Goal: Task Accomplishment & Management: Manage account settings

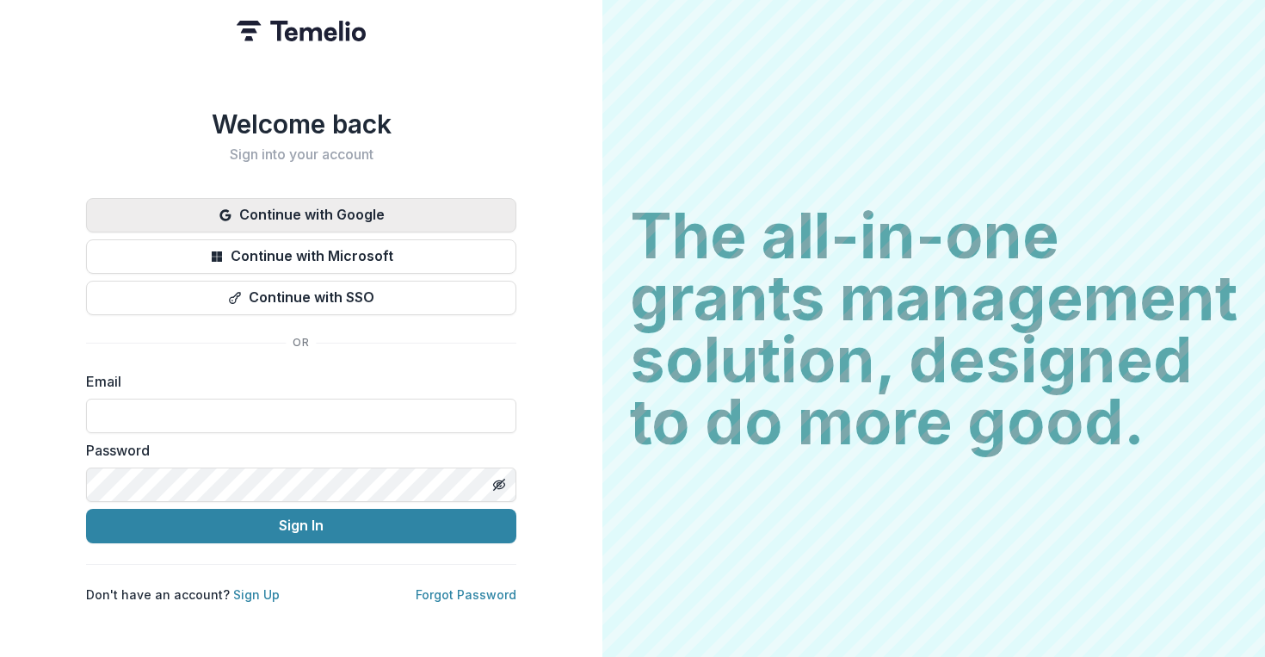
click at [460, 198] on button "Continue with Google" at bounding box center [301, 215] width 430 height 34
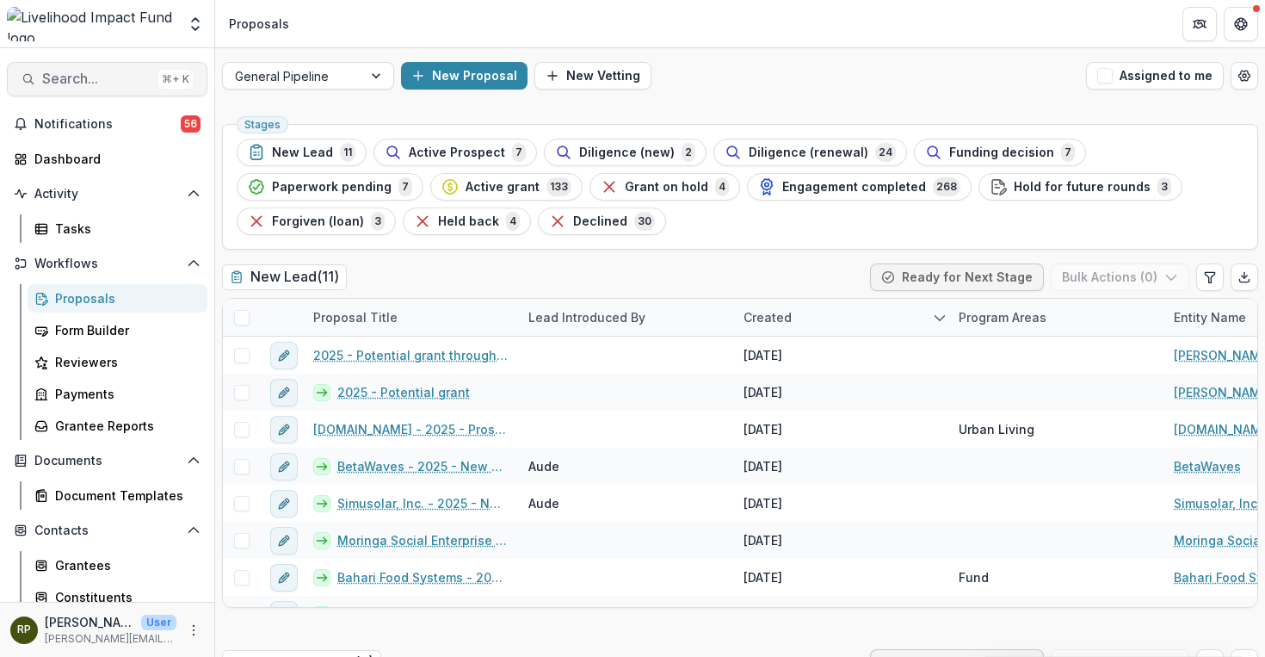
click at [123, 77] on span "Search..." at bounding box center [96, 79] width 109 height 16
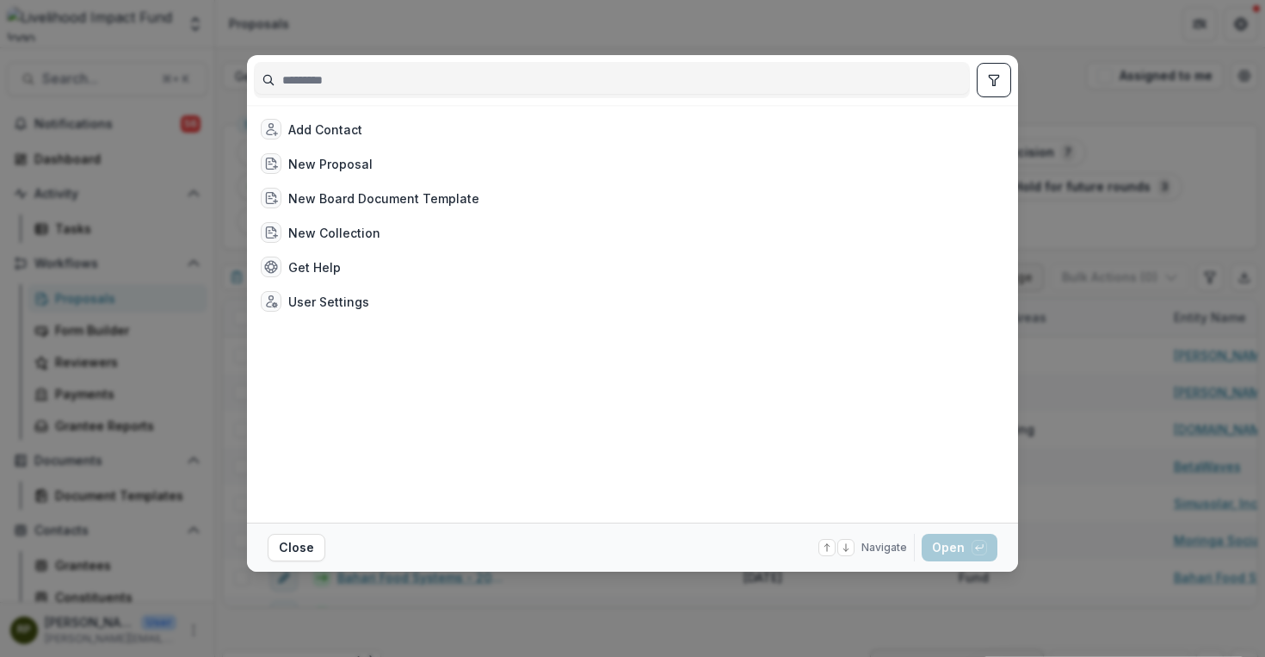
click at [1197, 173] on div "Add Contact New Proposal New Board Document Template New Collection Get Help Us…" at bounding box center [632, 328] width 1265 height 657
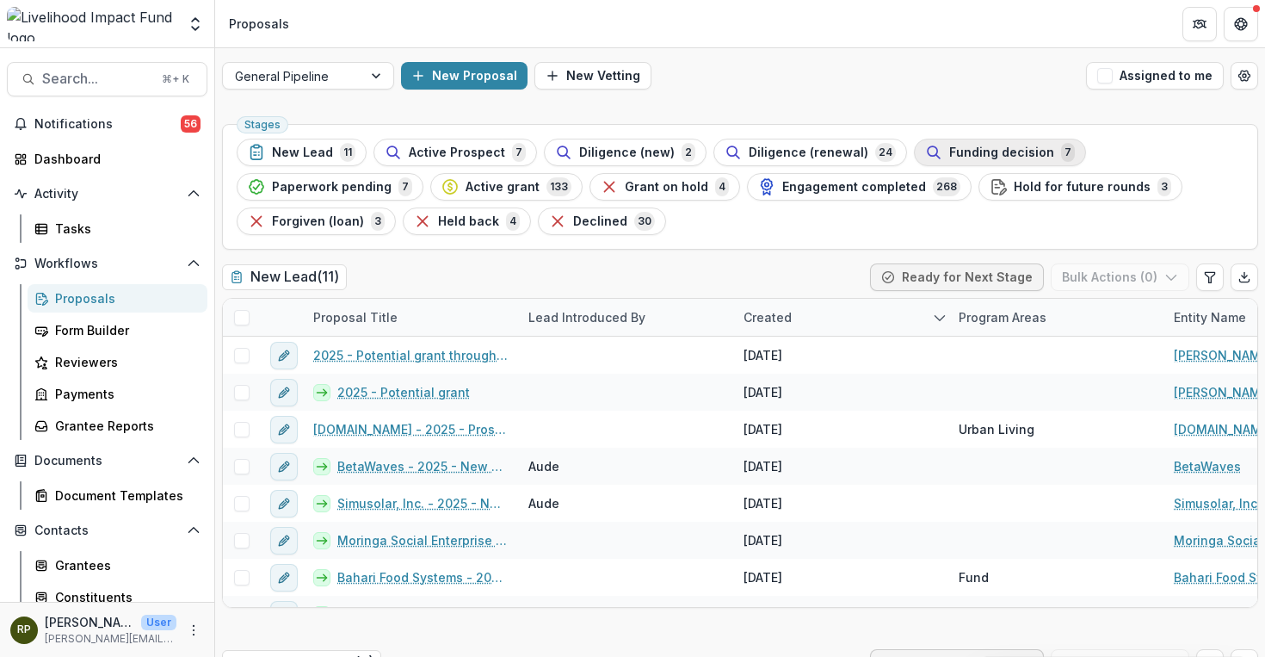
click at [949, 158] on span "Funding decision" at bounding box center [1001, 152] width 105 height 15
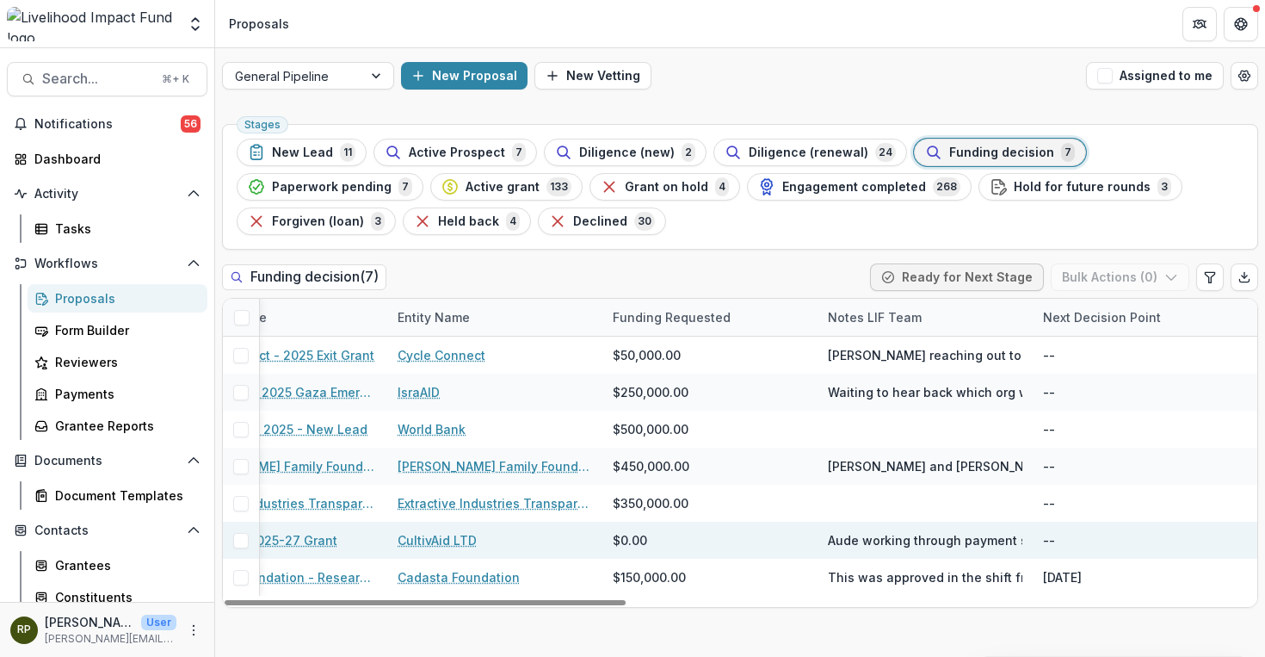
scroll to position [0, 150]
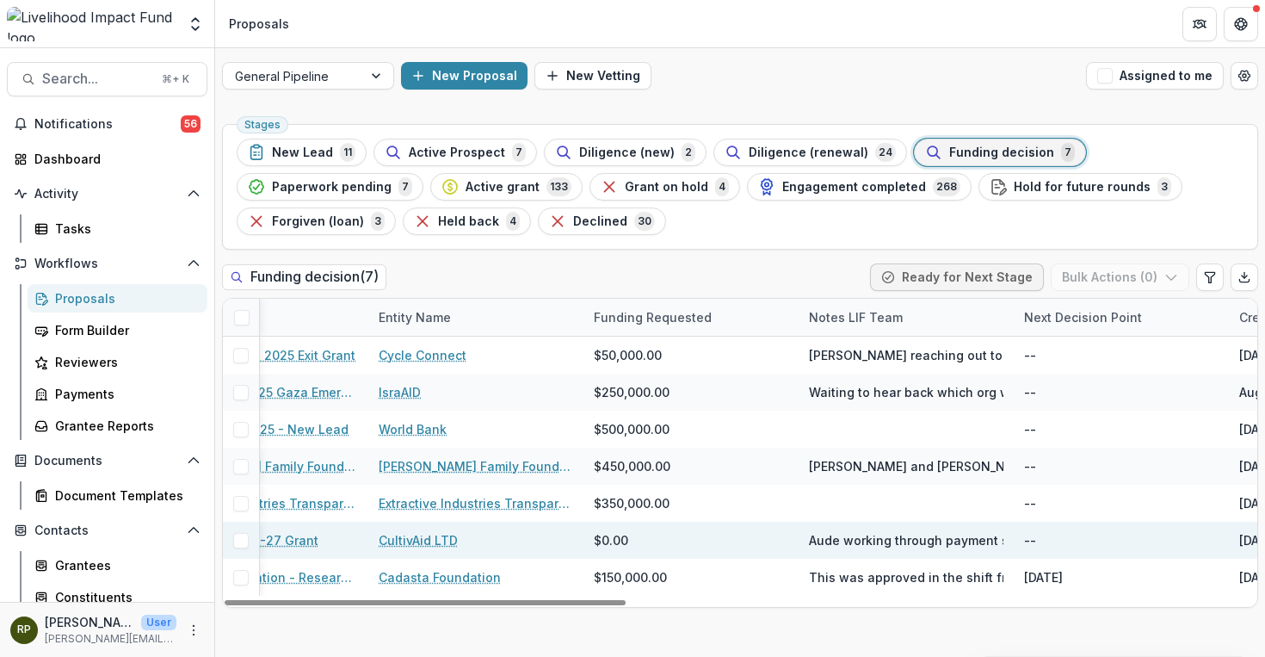
click at [914, 543] on span "Aude working through payment schedule with Cultivaid" at bounding box center [976, 540] width 335 height 18
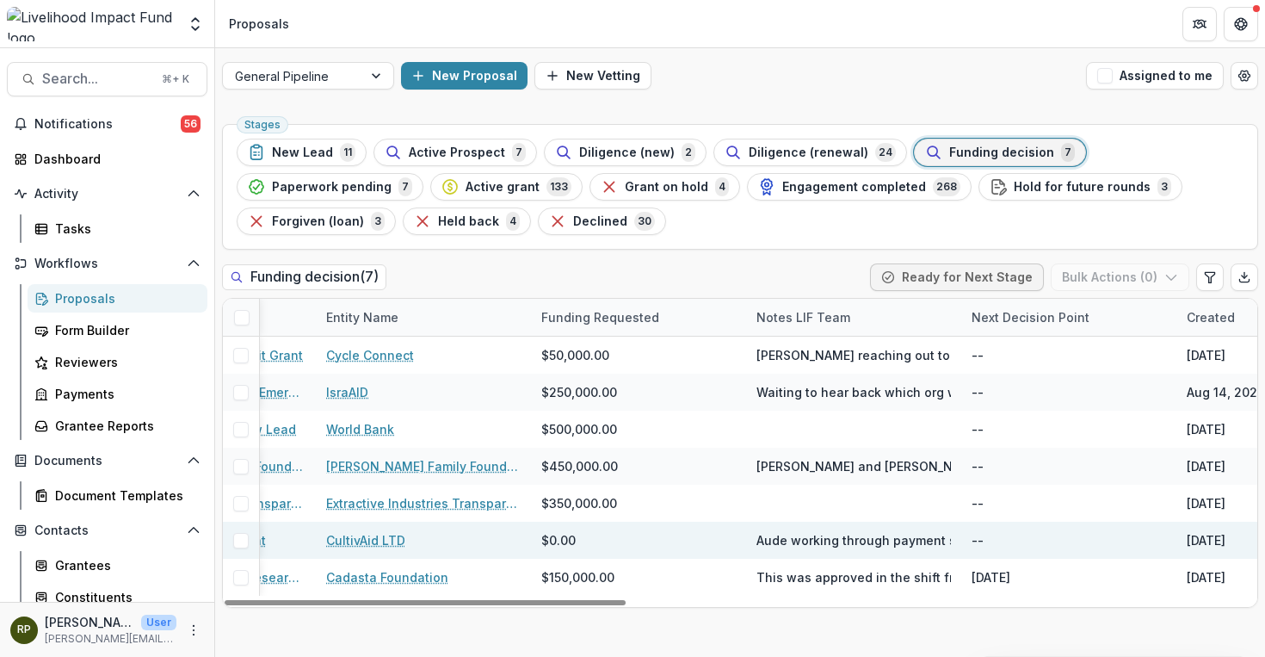
scroll to position [0, 0]
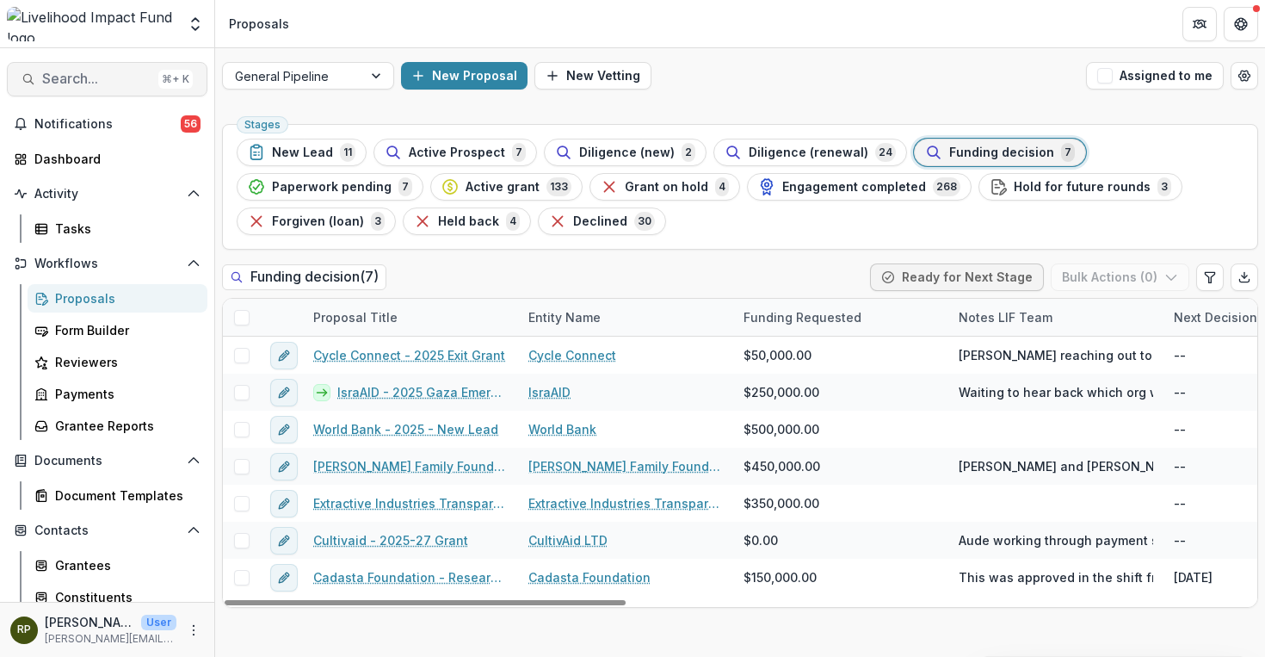
click at [123, 78] on span "Search..." at bounding box center [96, 79] width 109 height 16
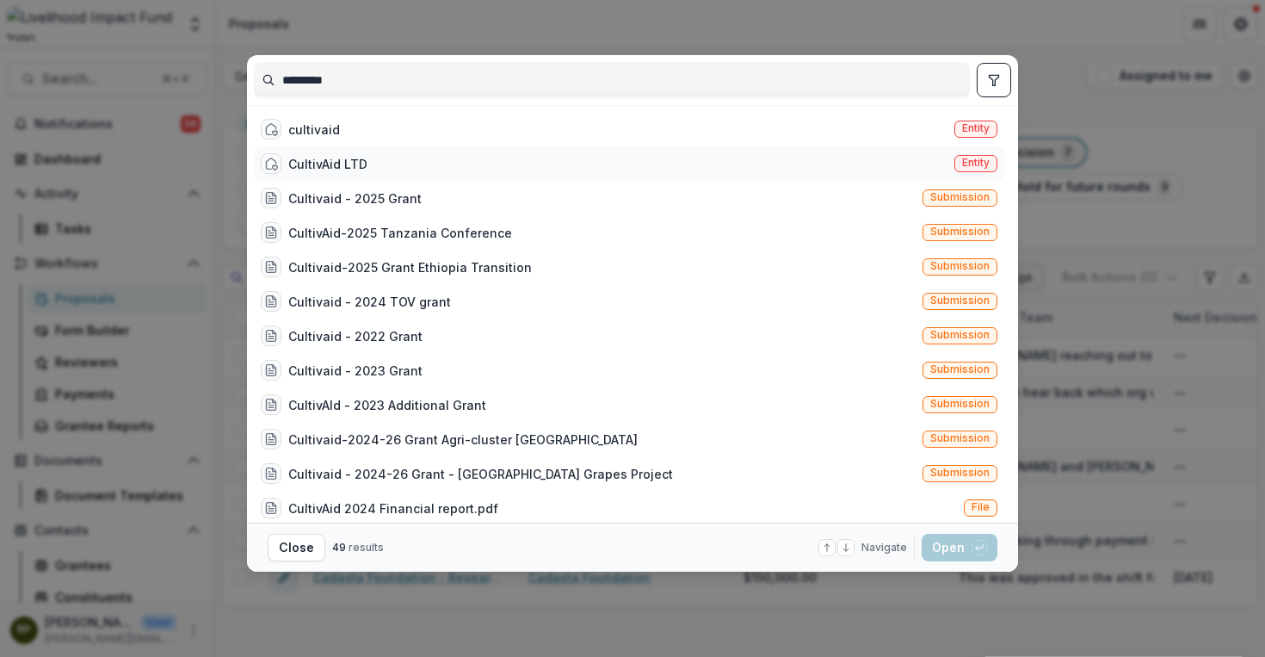
type input "*********"
click at [382, 158] on div "CultivAid LTD Entity" at bounding box center [629, 163] width 751 height 34
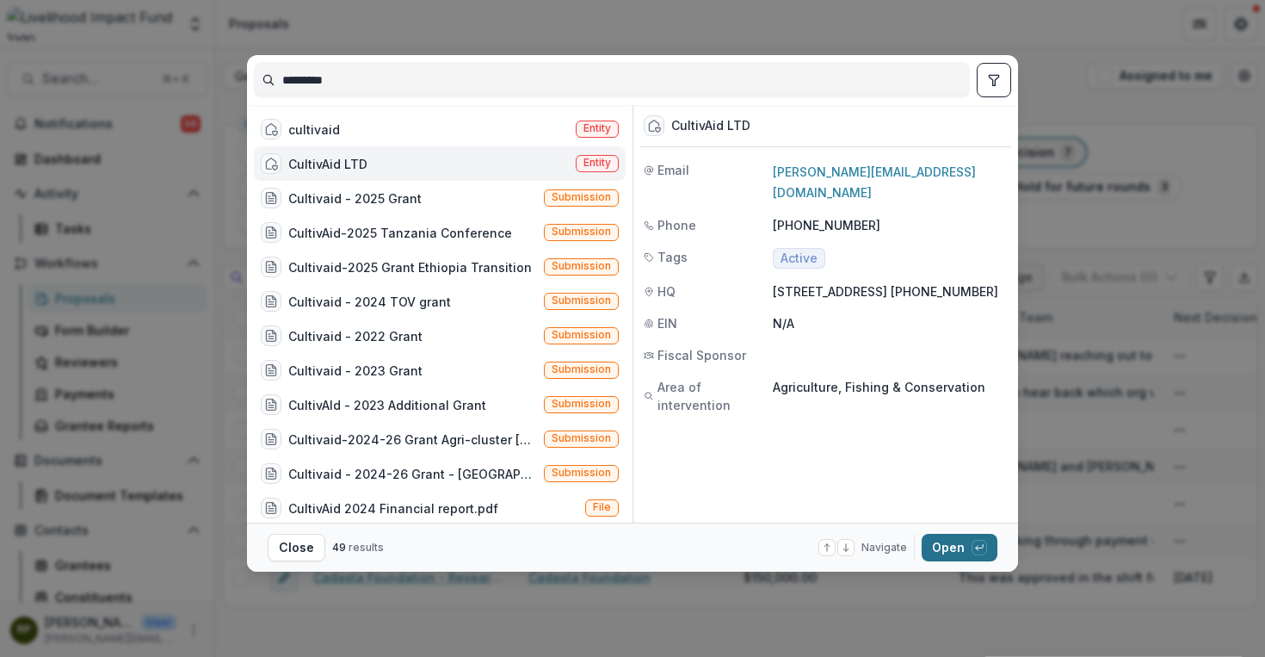
click at [970, 548] on button "Open with enter key" at bounding box center [960, 548] width 76 height 28
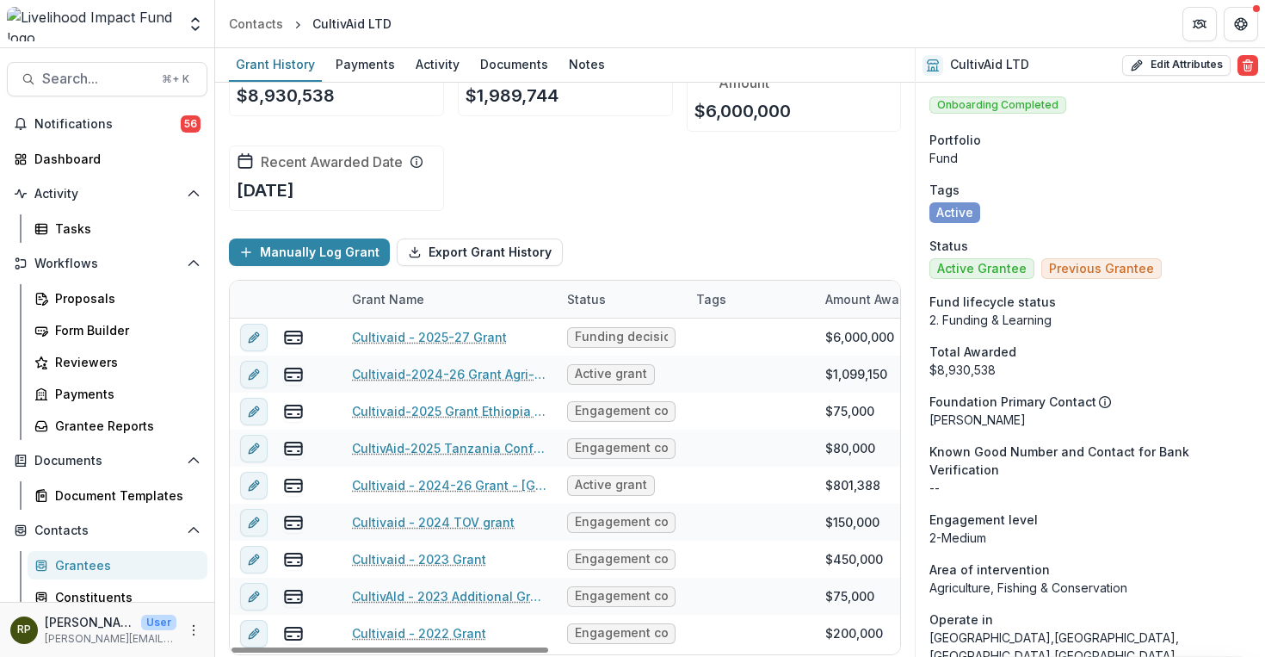
scroll to position [49, 0]
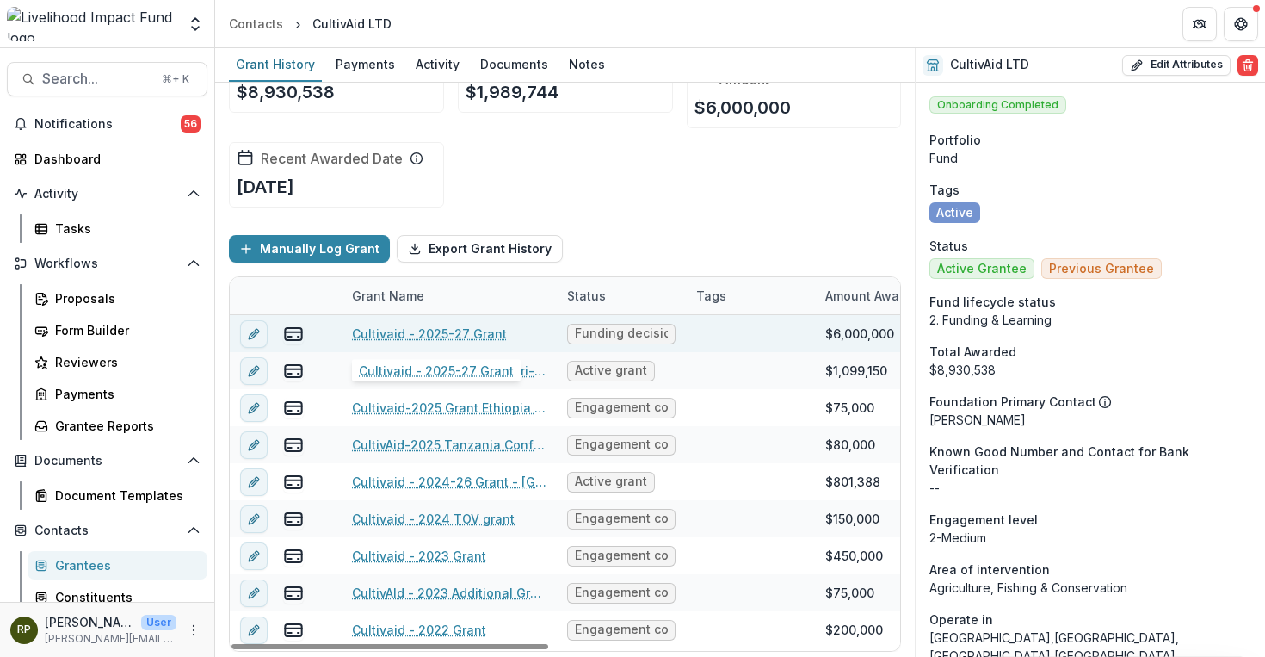
click at [479, 331] on link "Cultivaid - 2025-27 Grant" at bounding box center [429, 333] width 155 height 18
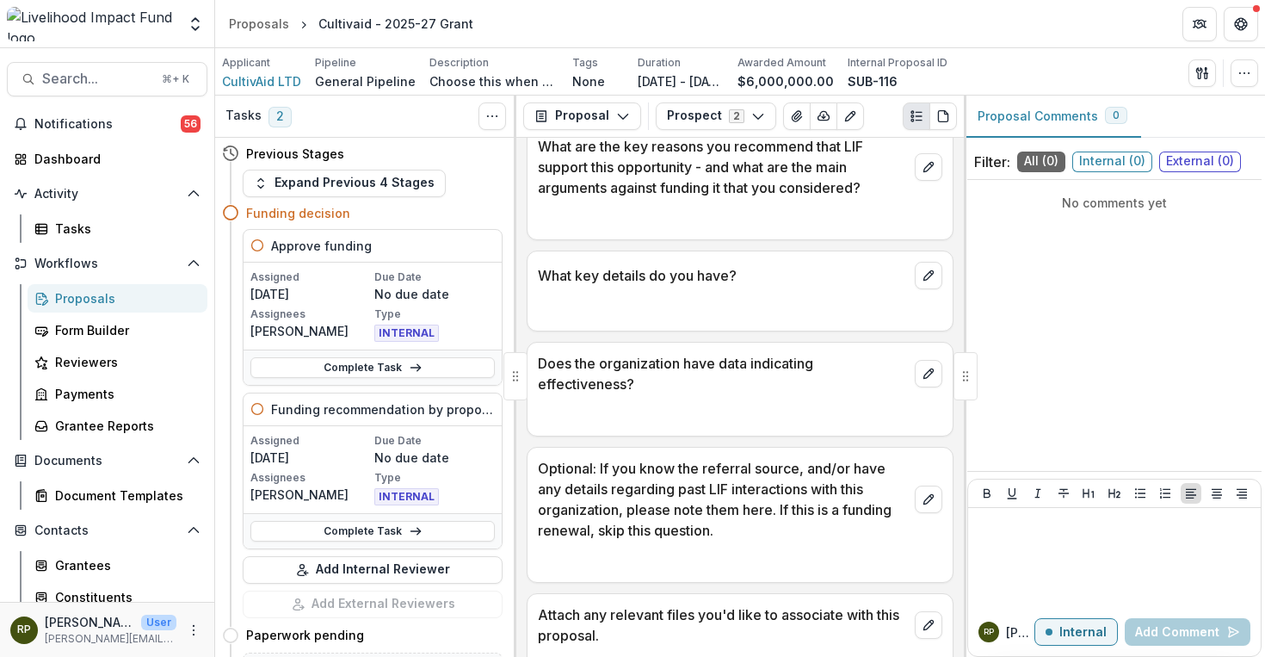
scroll to position [1754, 0]
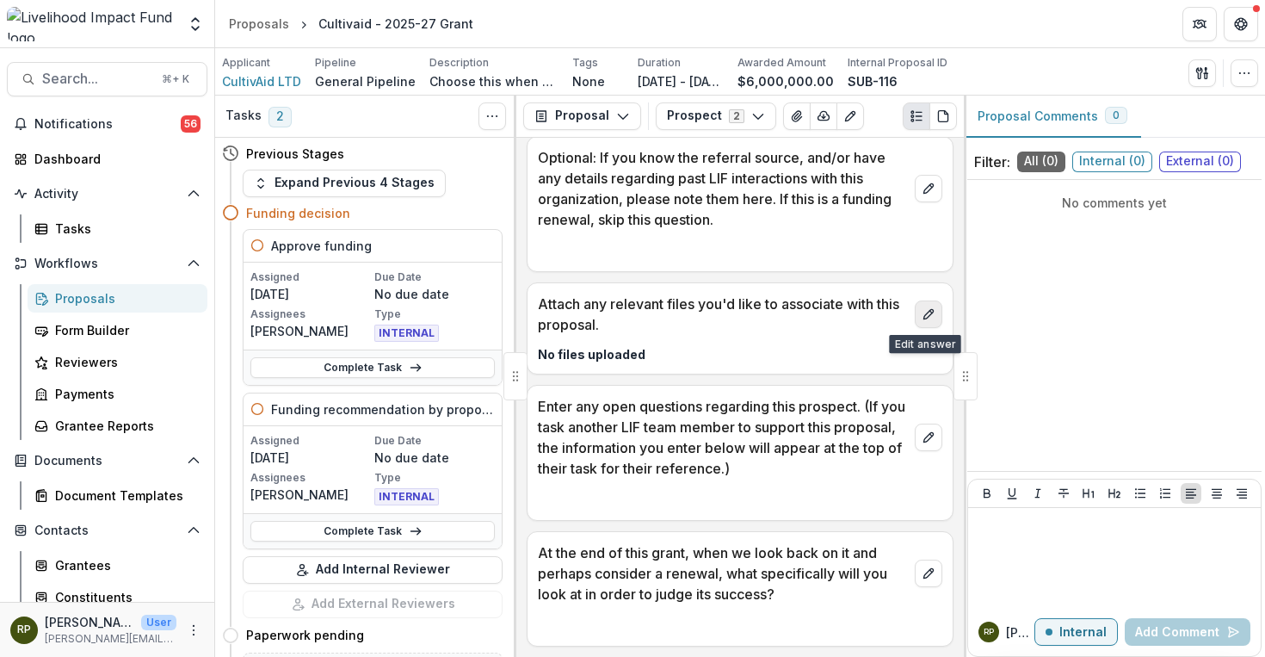
click at [922, 312] on icon "edit" at bounding box center [929, 314] width 14 height 14
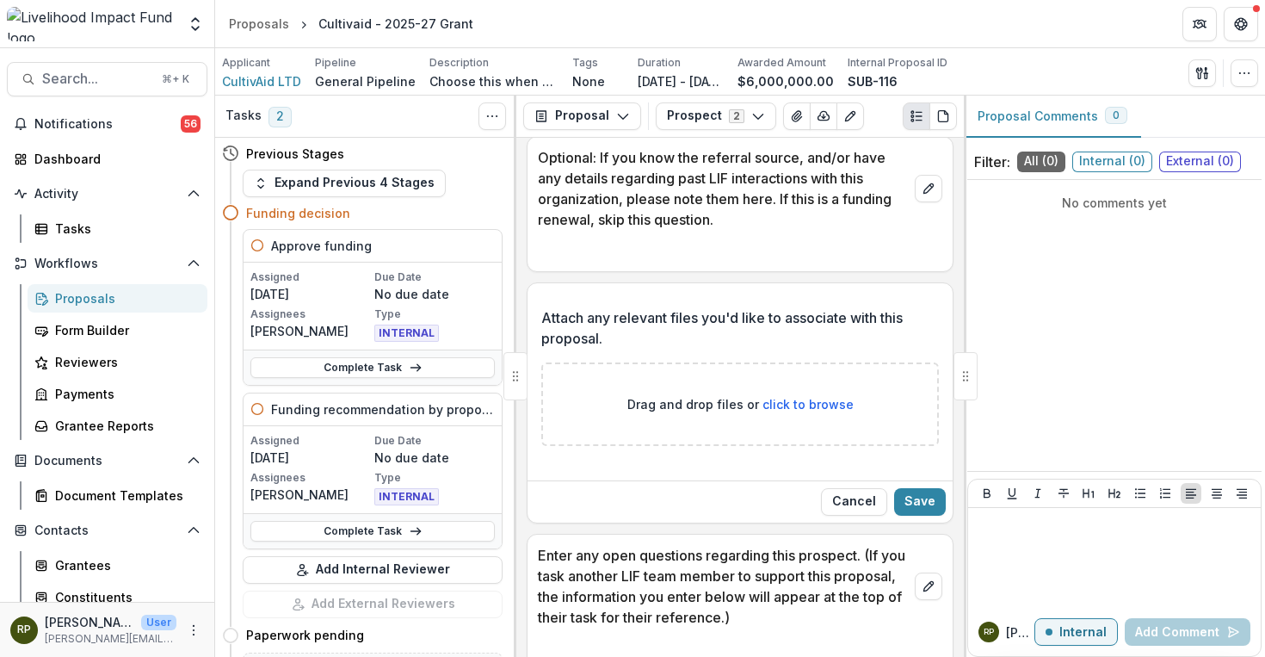
click at [790, 406] on span "click to browse" at bounding box center [808, 404] width 91 height 15
type input "**********"
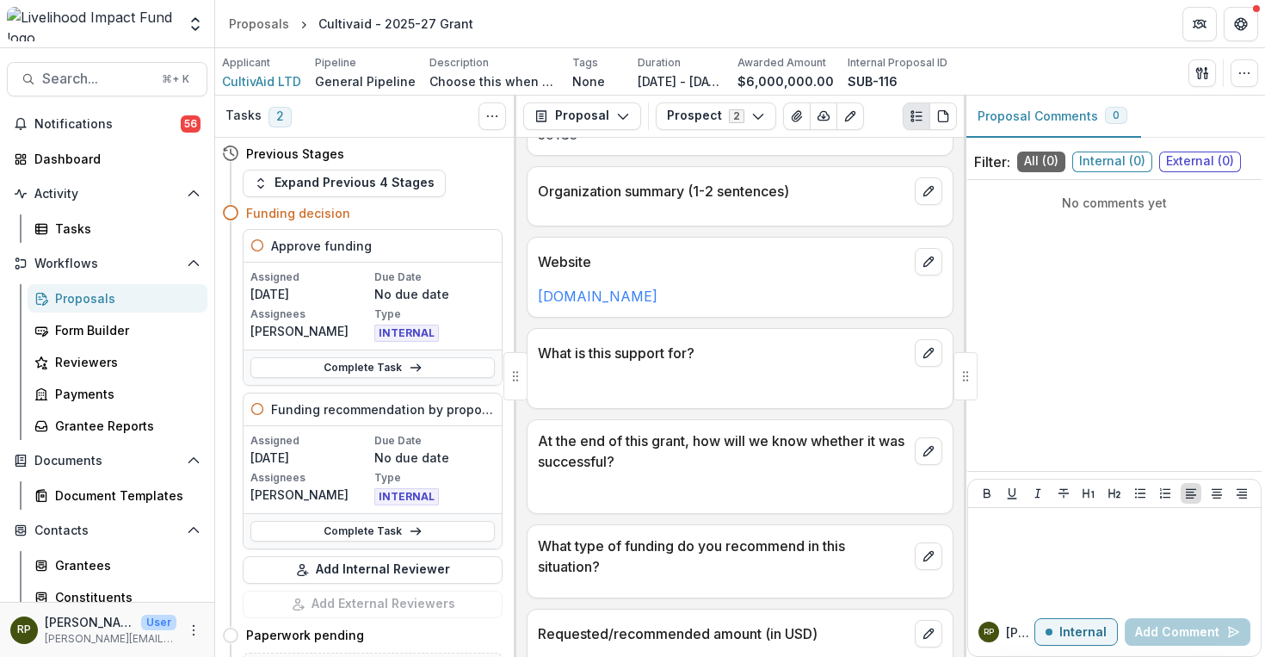
scroll to position [0, 0]
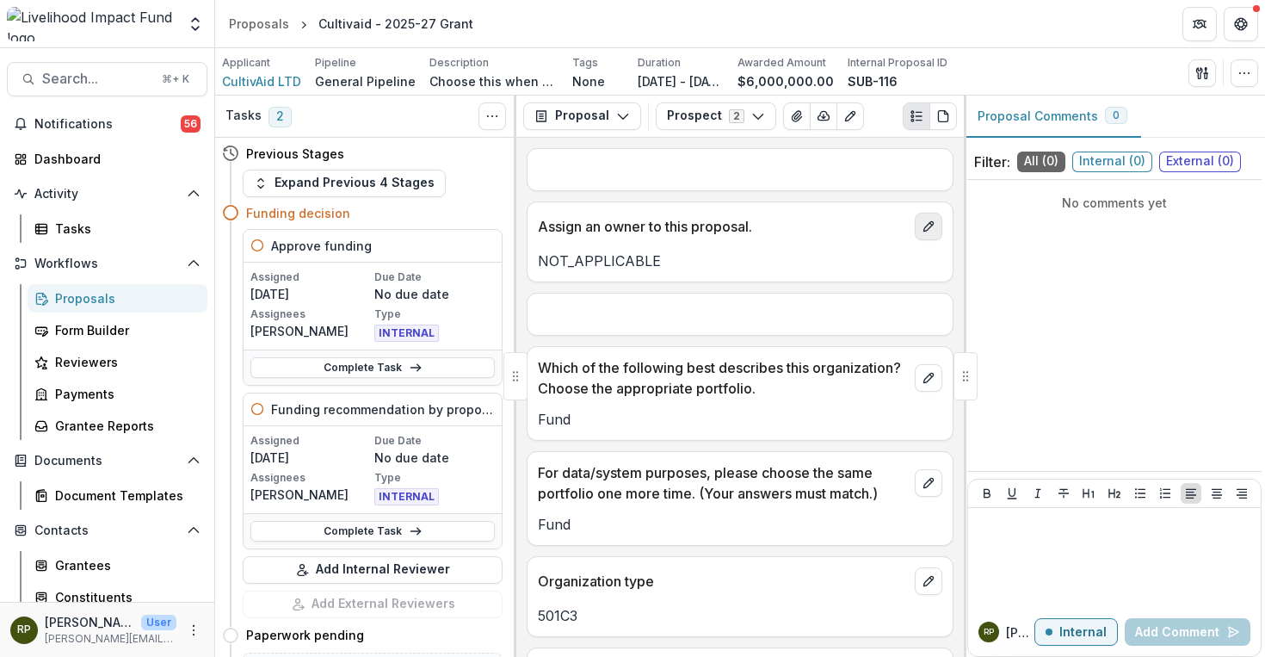
click at [920, 232] on button "edit" at bounding box center [929, 227] width 28 height 28
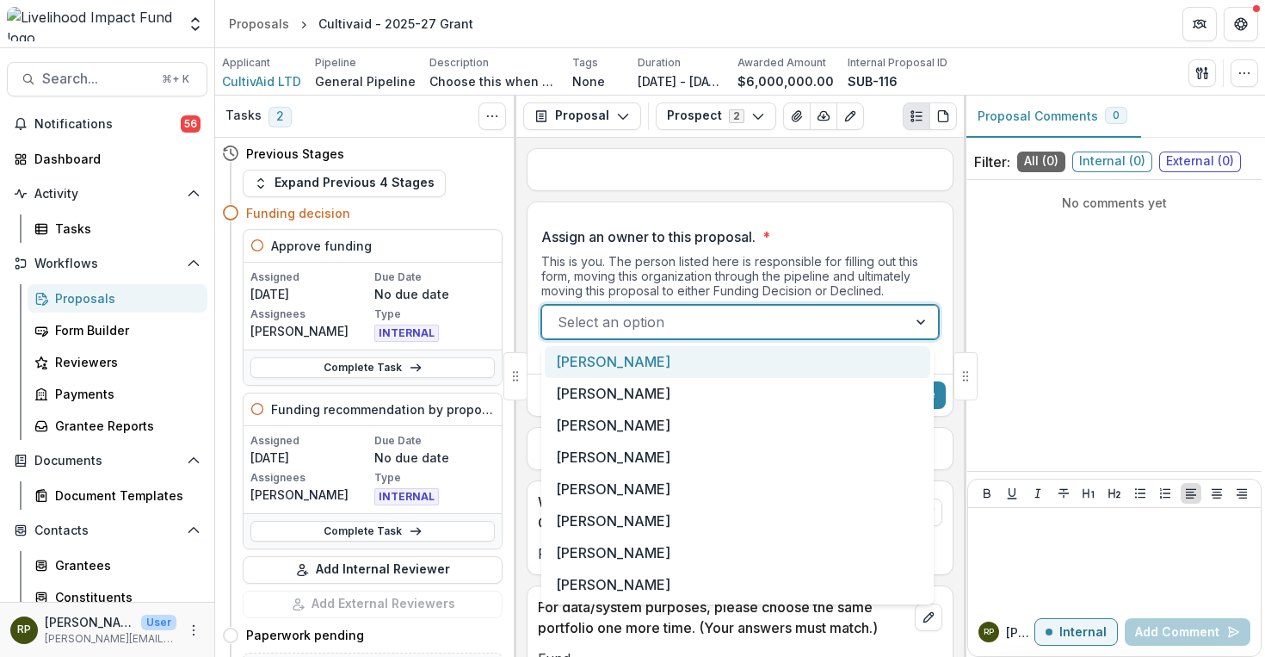
click at [782, 317] on div at bounding box center [725, 322] width 334 height 24
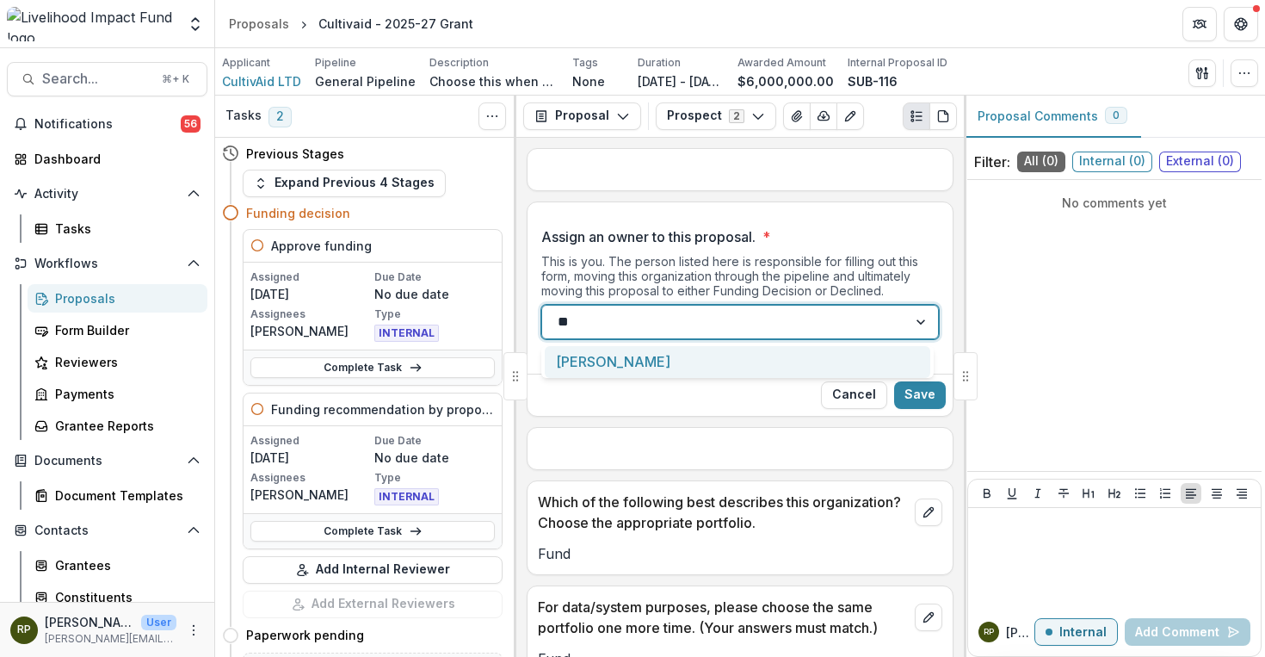
type input "***"
click at [769, 346] on div "Rachel Proefke" at bounding box center [738, 362] width 386 height 32
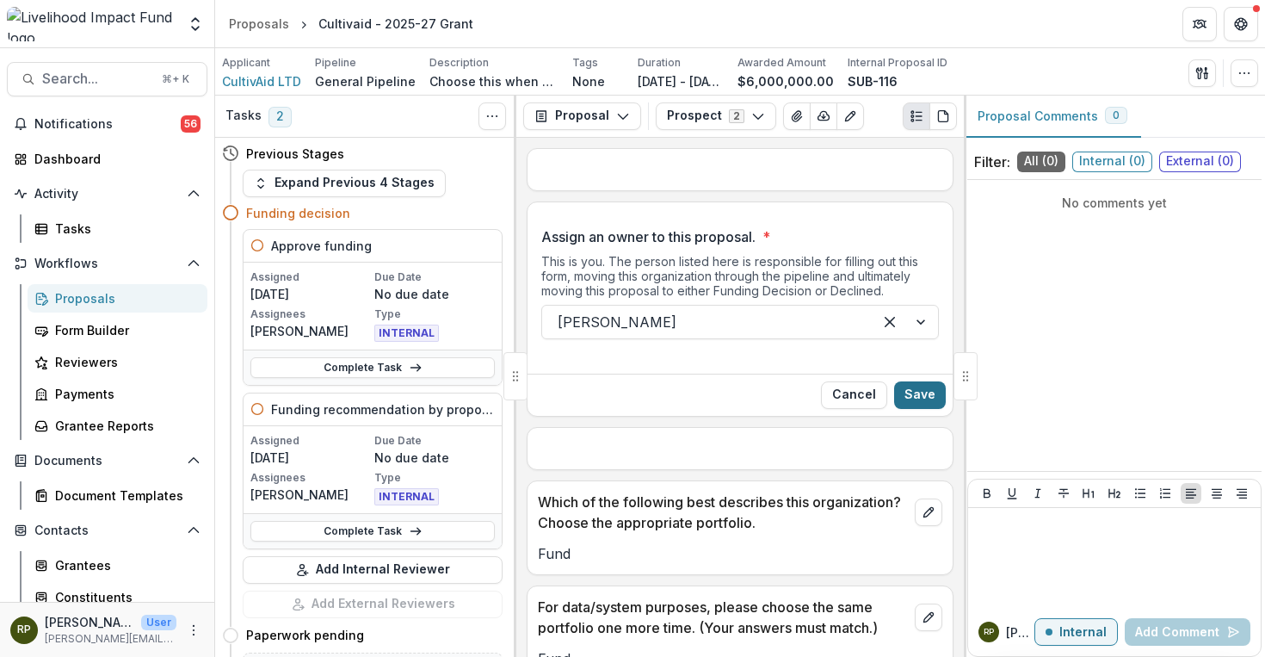
click at [913, 394] on button "Save" at bounding box center [920, 395] width 52 height 28
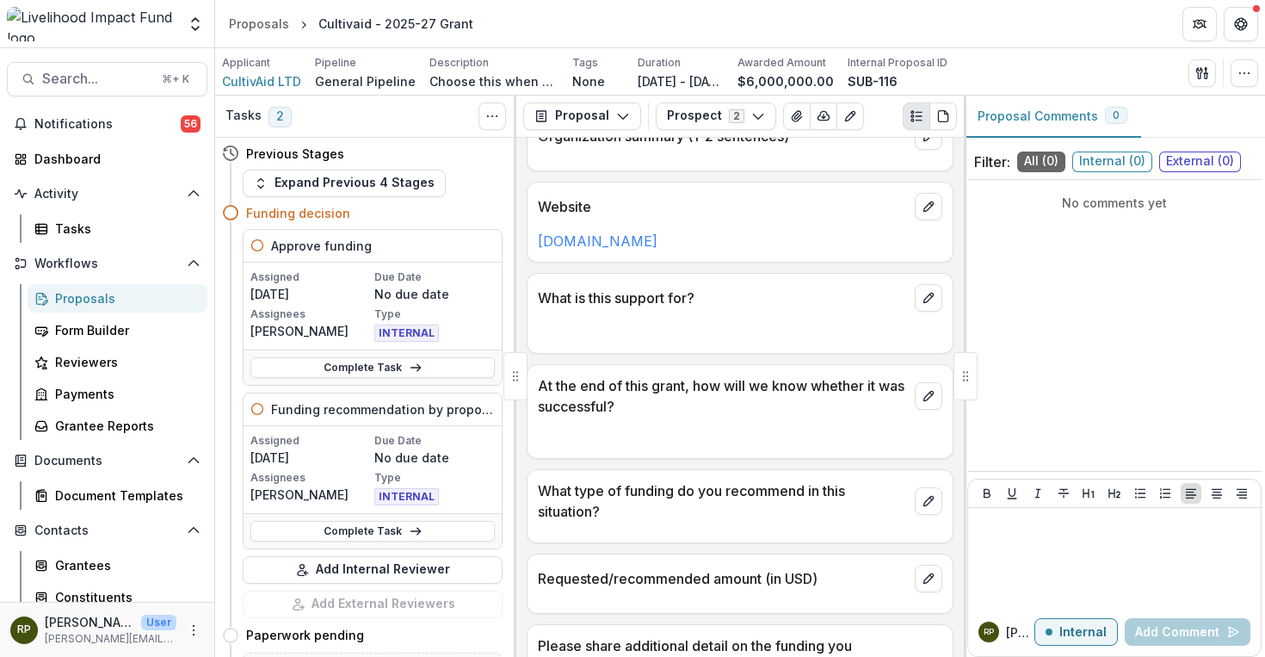
scroll to position [560, 0]
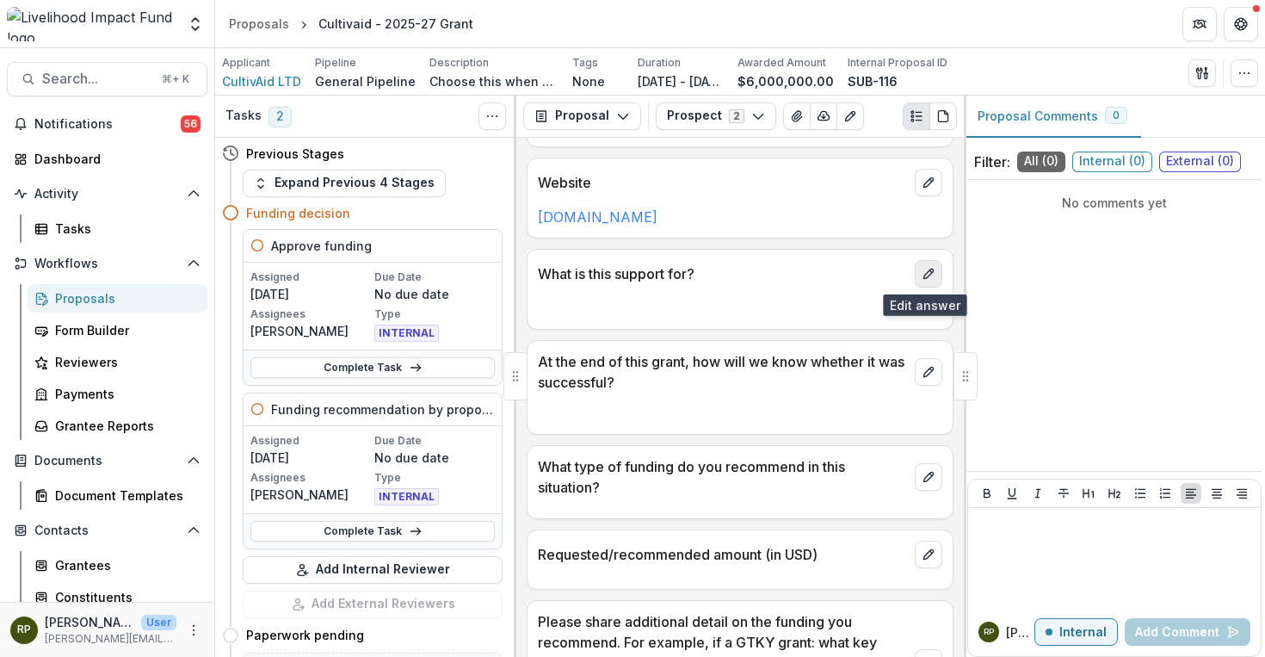
click at [928, 271] on icon "edit" at bounding box center [928, 273] width 9 height 9
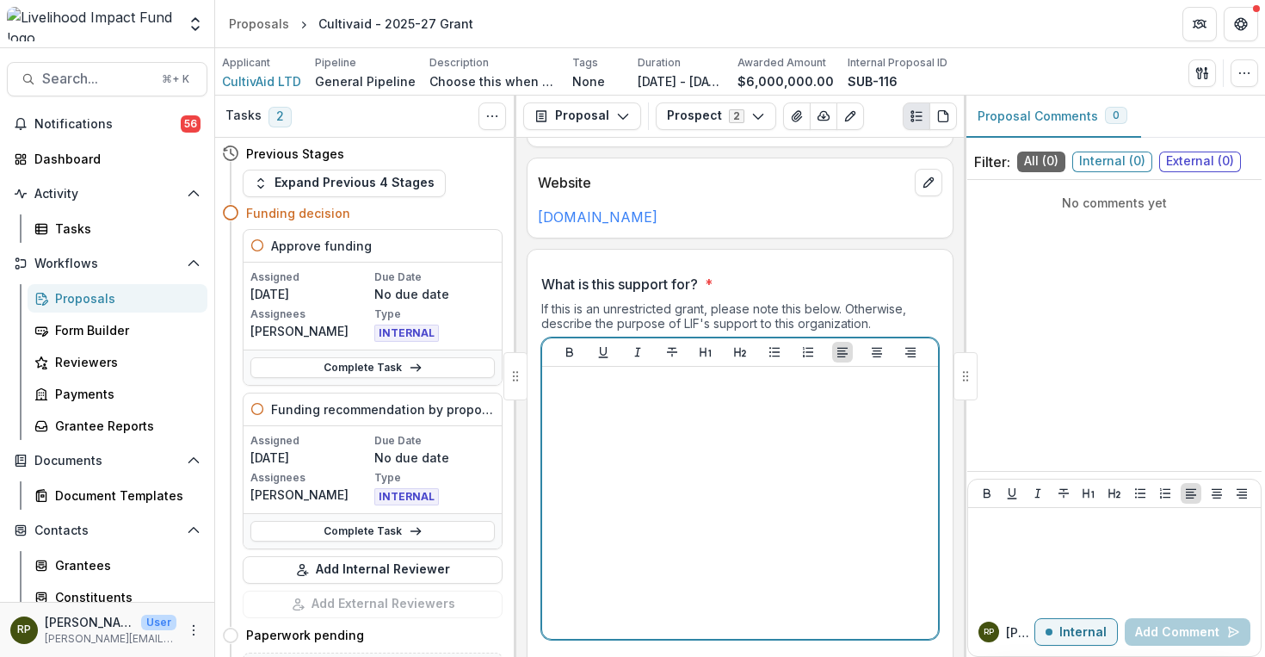
click at [840, 420] on div at bounding box center [740, 503] width 382 height 258
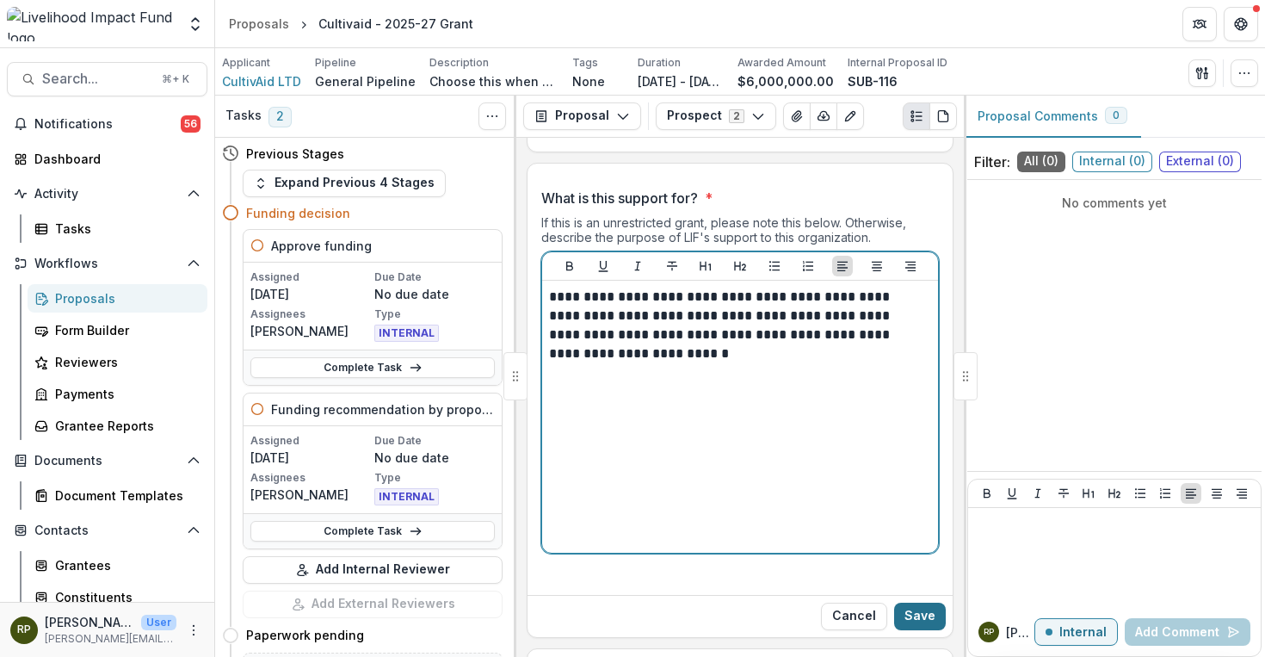
scroll to position [646, 0]
click at [883, 364] on div "**********" at bounding box center [740, 416] width 382 height 258
